Goal: Information Seeking & Learning: Check status

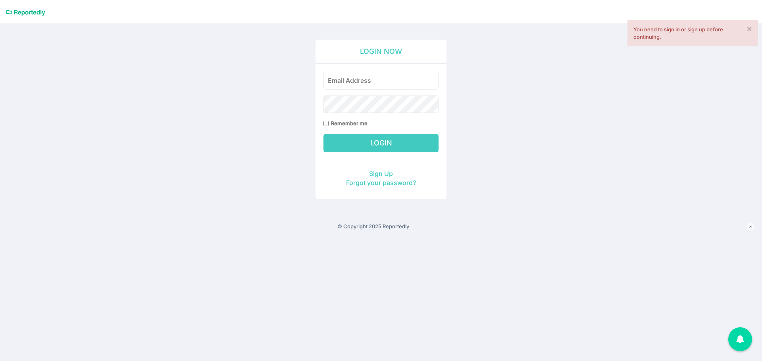
type input "[PERSON_NAME][EMAIL_ADDRESS][DOMAIN_NAME]"
click at [374, 144] on input "Login" at bounding box center [380, 143] width 115 height 18
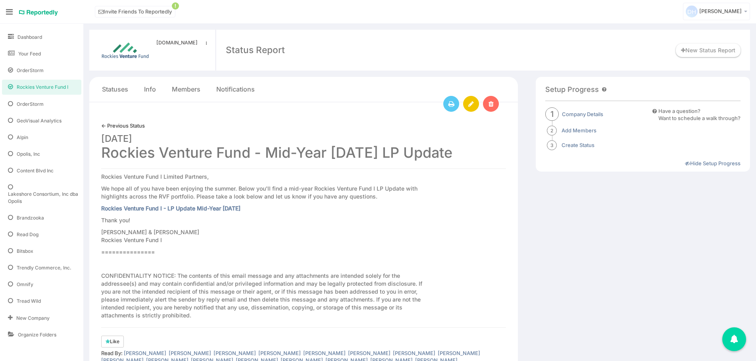
click at [48, 85] on span "Rockies Venture Fund I" at bounding box center [43, 87] width 52 height 7
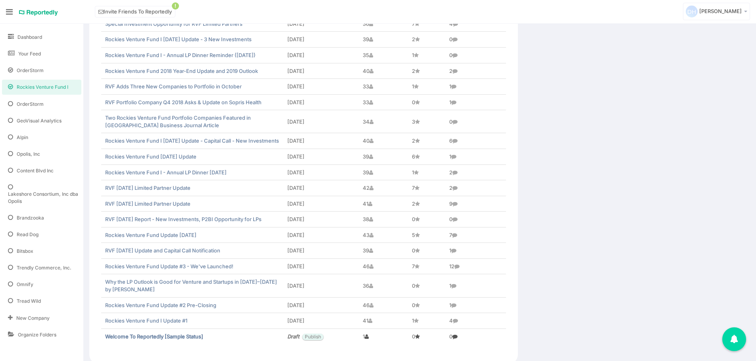
scroll to position [740, 0]
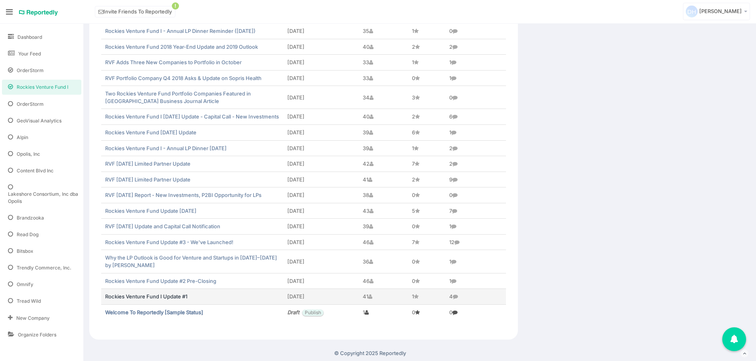
click at [176, 296] on link "Rockies Venture Fund I Update #1" at bounding box center [146, 297] width 82 height 6
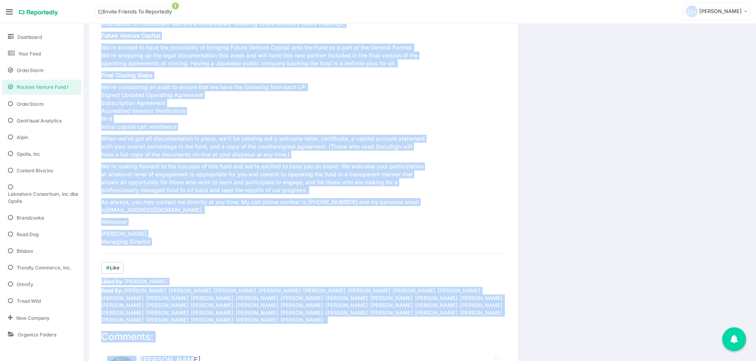
scroll to position [729, 0]
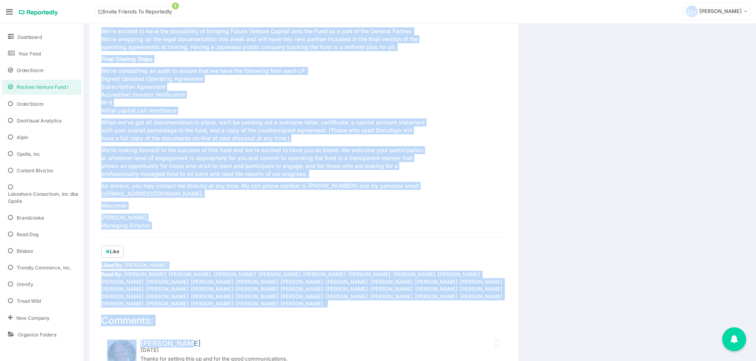
drag, startPoint x: 101, startPoint y: 178, endPoint x: 221, endPoint y: 227, distance: 129.3
copy div "Rockies Venture Fund I Update Welcome to Rockies Venture Fund Update #1 We’re u…"
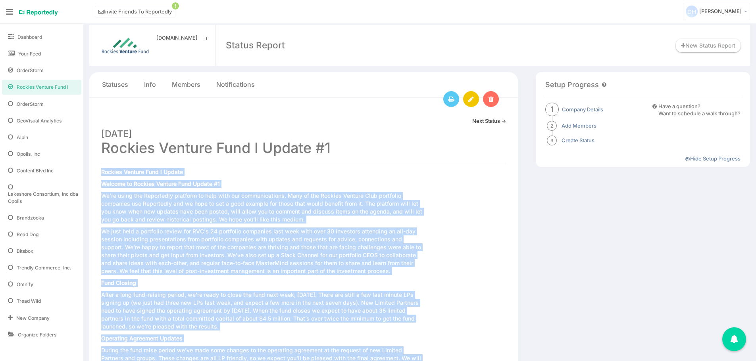
scroll to position [0, 0]
